Goal: Find contact information: Find contact information

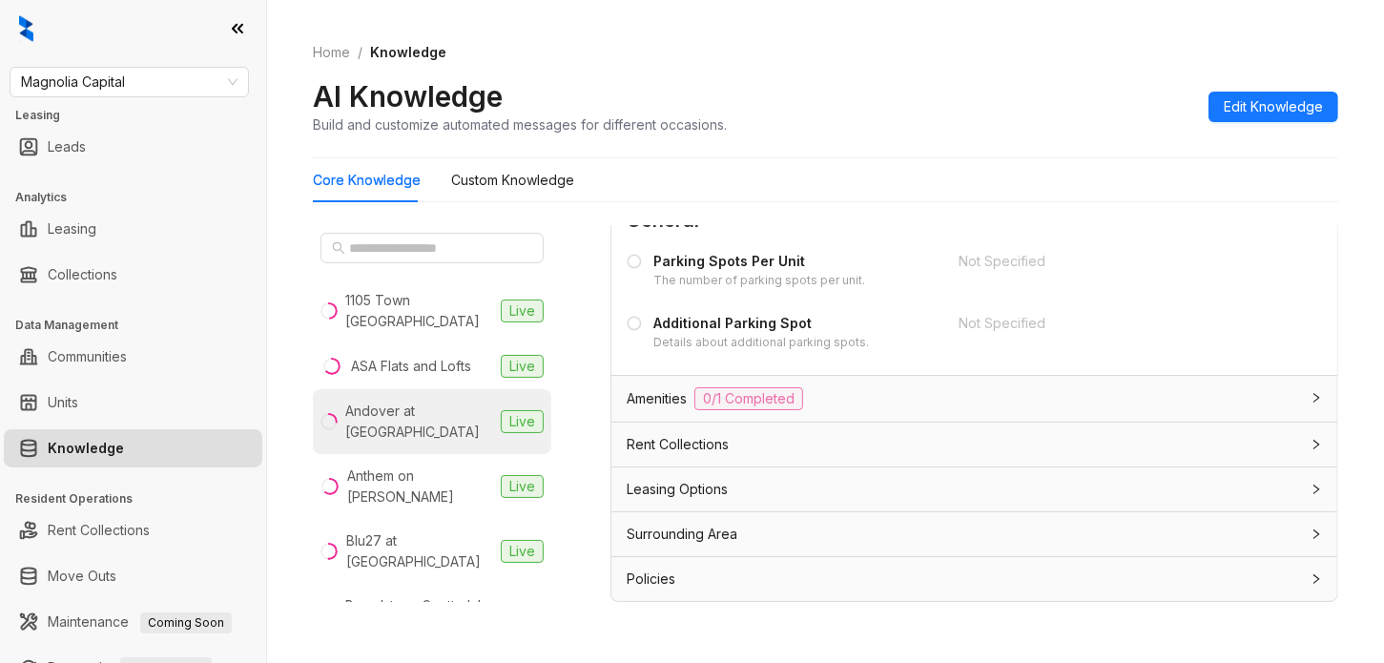
scroll to position [716, 0]
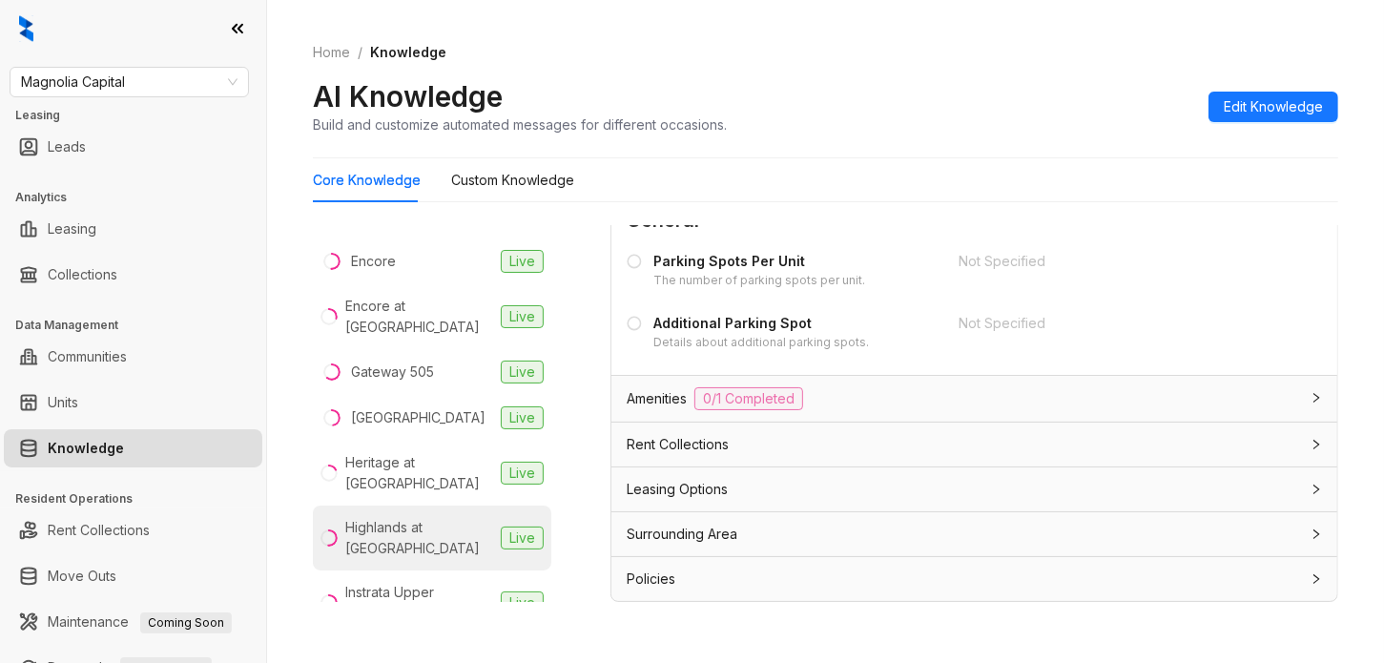
click at [413, 520] on div "Highlands at [GEOGRAPHIC_DATA]" at bounding box center [419, 538] width 148 height 42
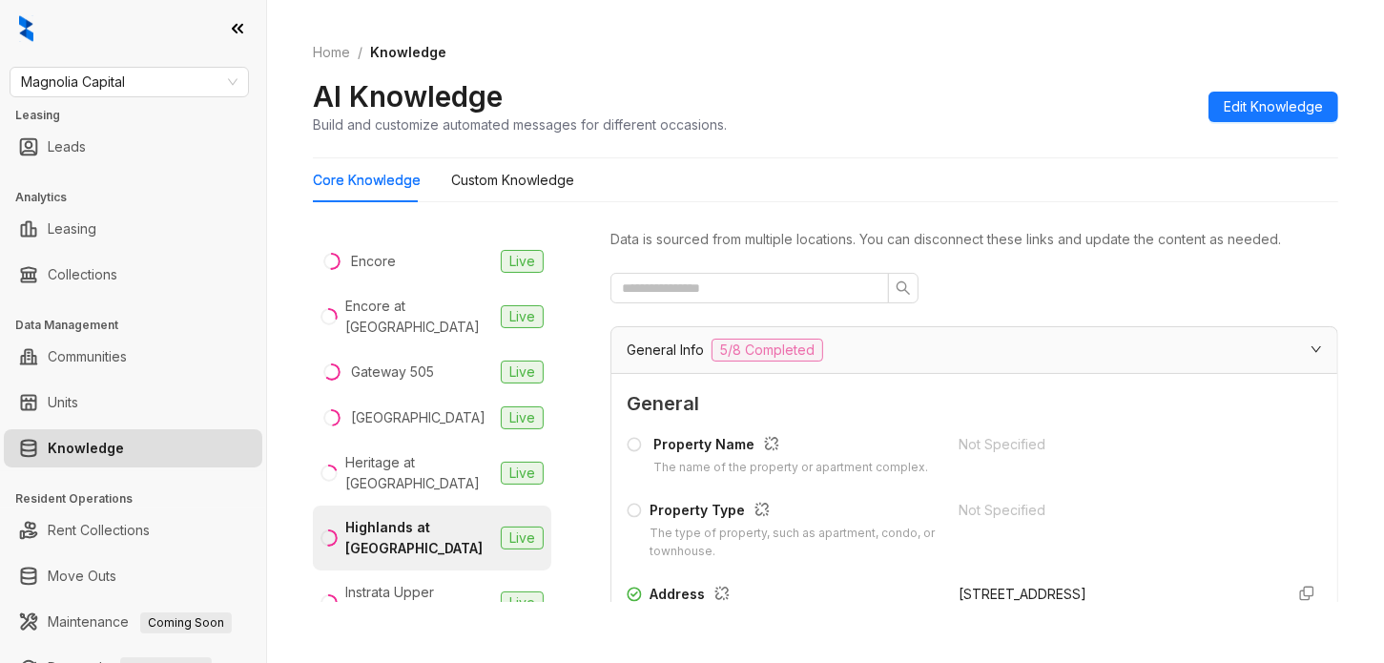
scroll to position [358, 0]
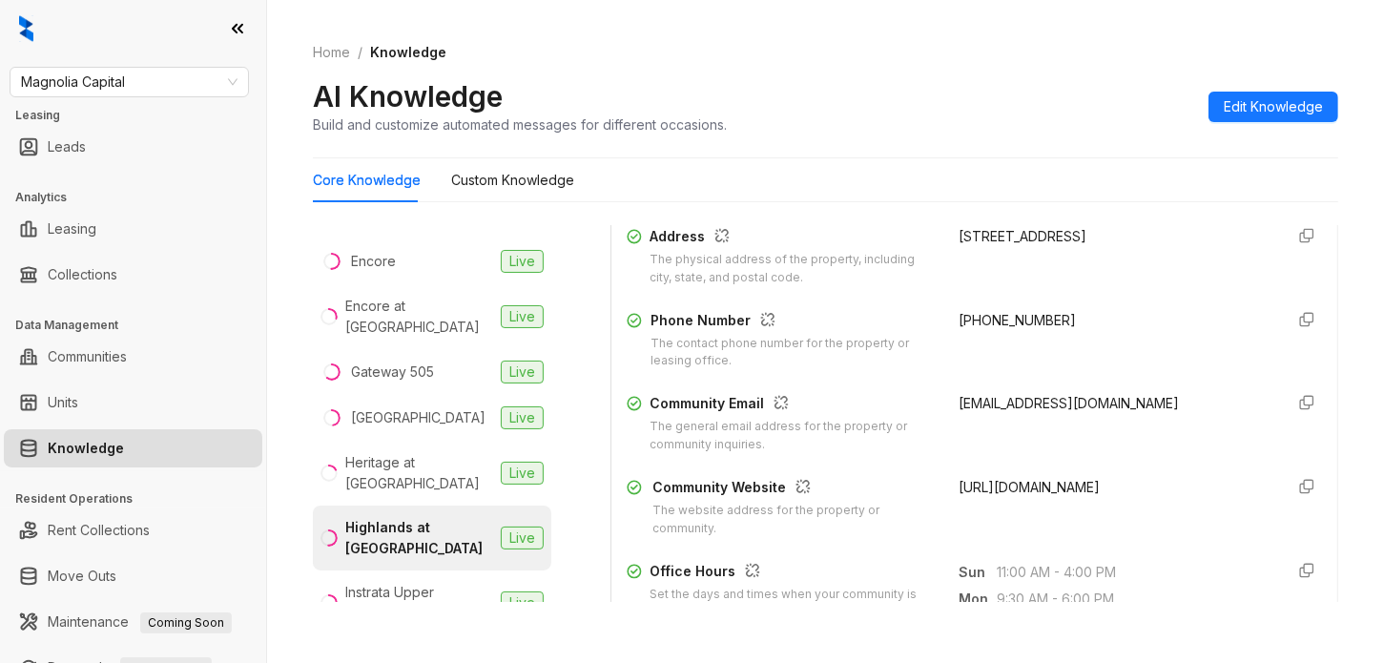
click at [1005, 328] on span "[PHONE_NUMBER]" at bounding box center [1017, 320] width 117 height 16
drag, startPoint x: 1005, startPoint y: 340, endPoint x: 937, endPoint y: 340, distance: 67.7
click at [959, 328] on span "[PHONE_NUMBER]" at bounding box center [1017, 320] width 117 height 16
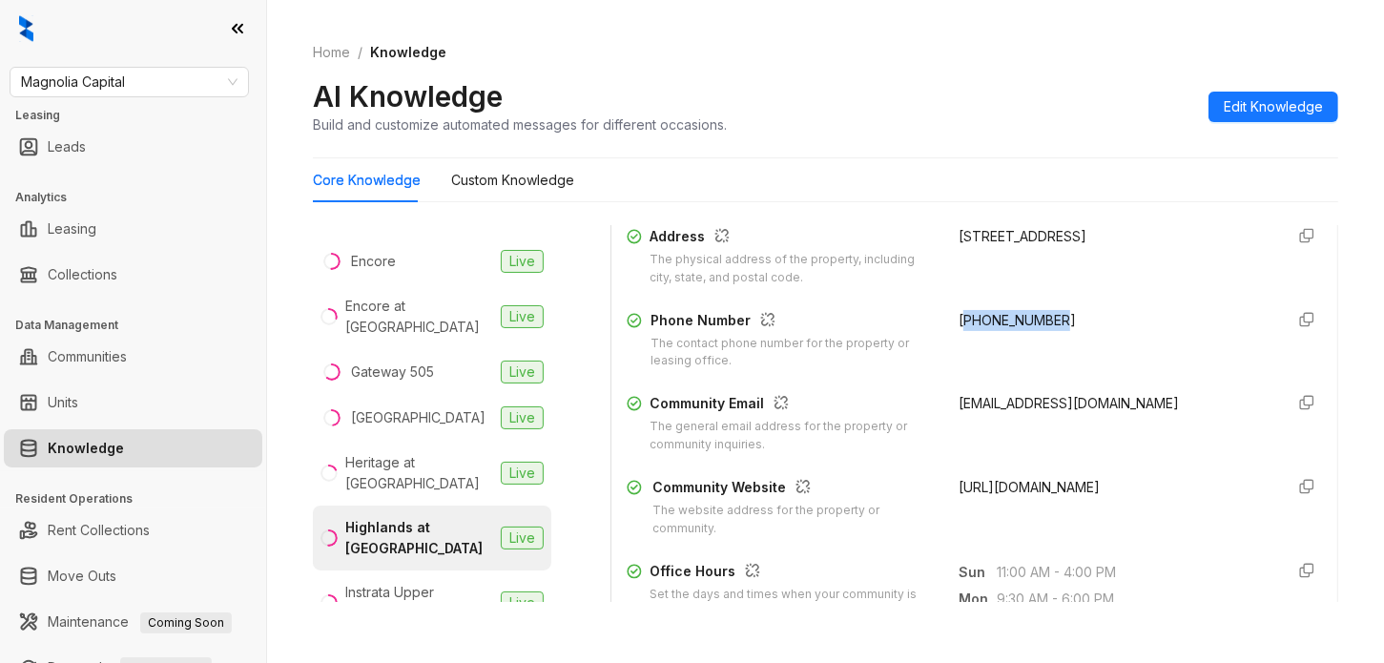
click at [959, 328] on span "[PHONE_NUMBER]" at bounding box center [1017, 320] width 117 height 16
copy div "[PHONE_NUMBER]"
click at [1065, 411] on span "[EMAIL_ADDRESS][DOMAIN_NAME]" at bounding box center [1069, 403] width 220 height 16
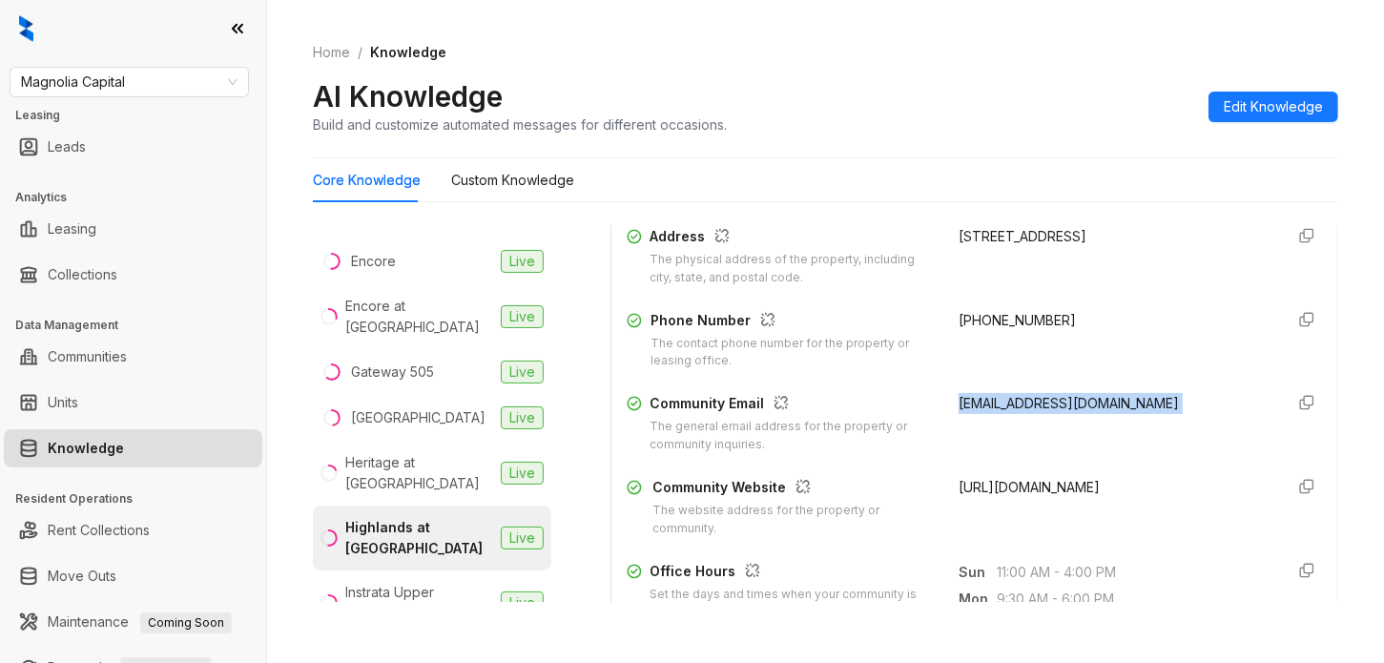
click at [1065, 411] on span "[EMAIL_ADDRESS][DOMAIN_NAME]" at bounding box center [1069, 403] width 220 height 16
copy div "[EMAIL_ADDRESS][DOMAIN_NAME]"
